Goal: Book appointment/travel/reservation

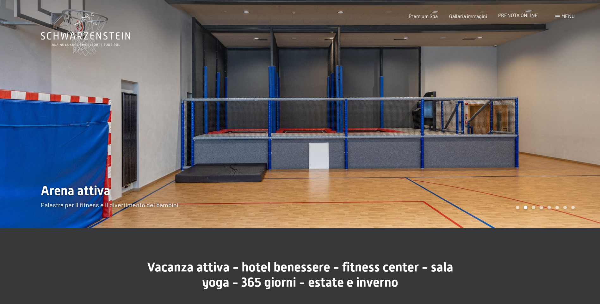
click at [528, 16] on span "PRENOTA ONLINE" at bounding box center [518, 15] width 40 height 6
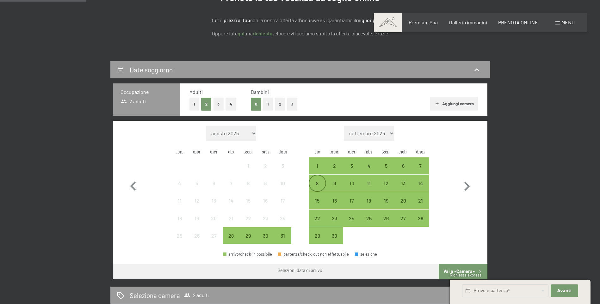
click at [317, 182] on div "8" at bounding box center [317, 189] width 16 height 16
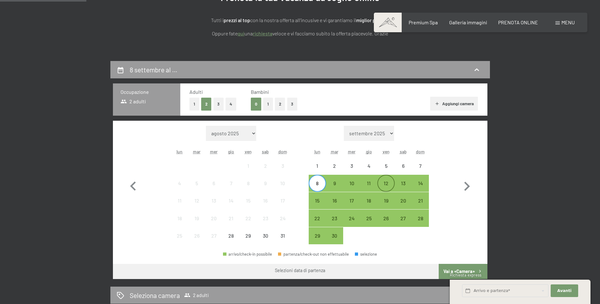
click at [387, 187] on div "12" at bounding box center [386, 189] width 16 height 16
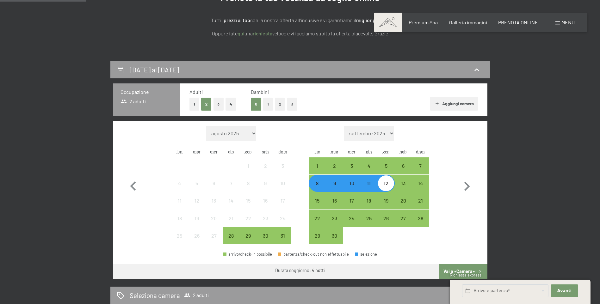
click at [458, 272] on button "Vai a «Camera»" at bounding box center [463, 271] width 48 height 15
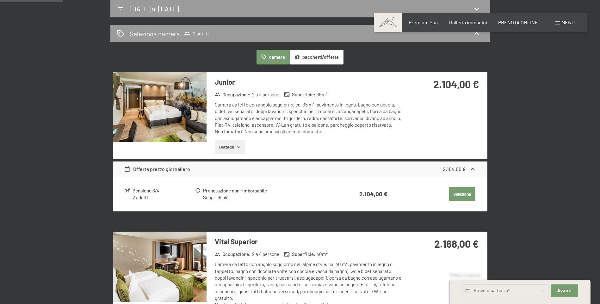
scroll to position [314, 0]
